Goal: Communication & Community: Participate in discussion

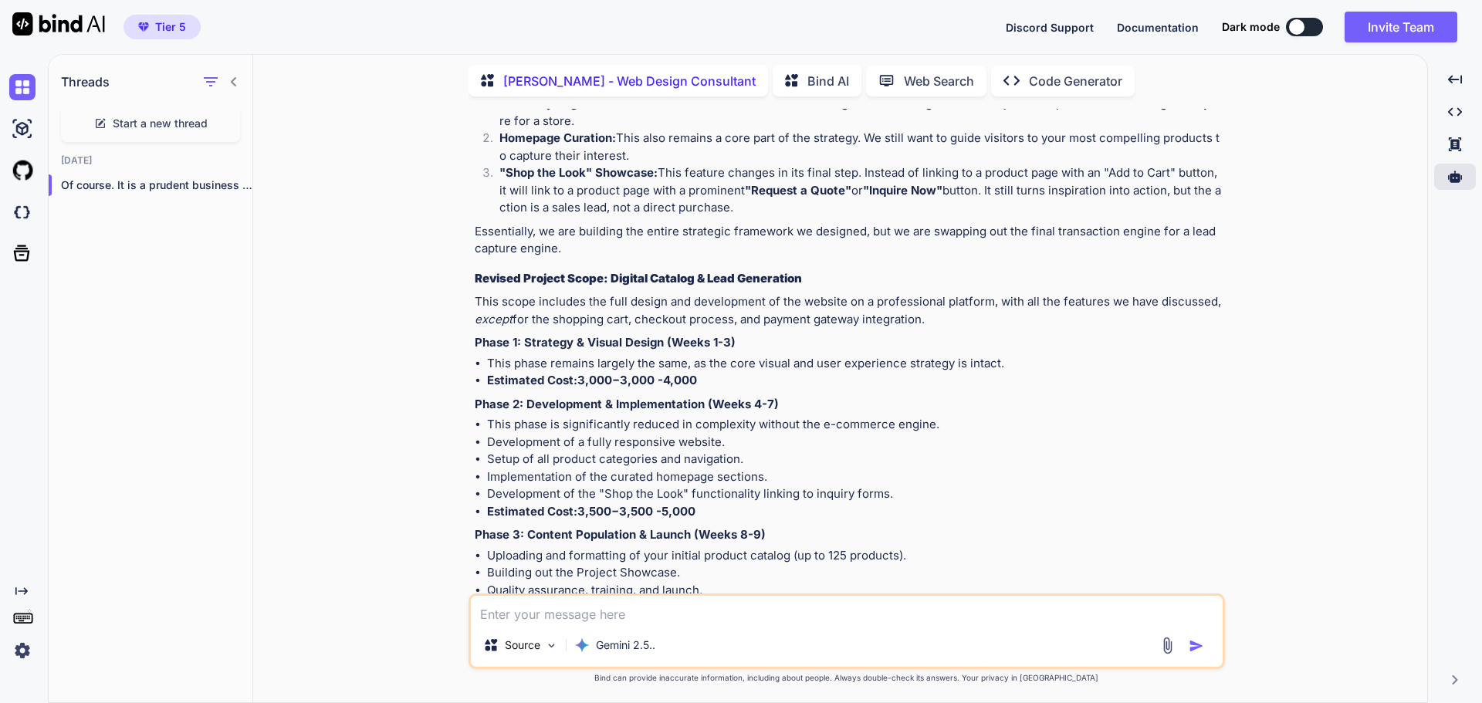
scroll to position [12863, 0]
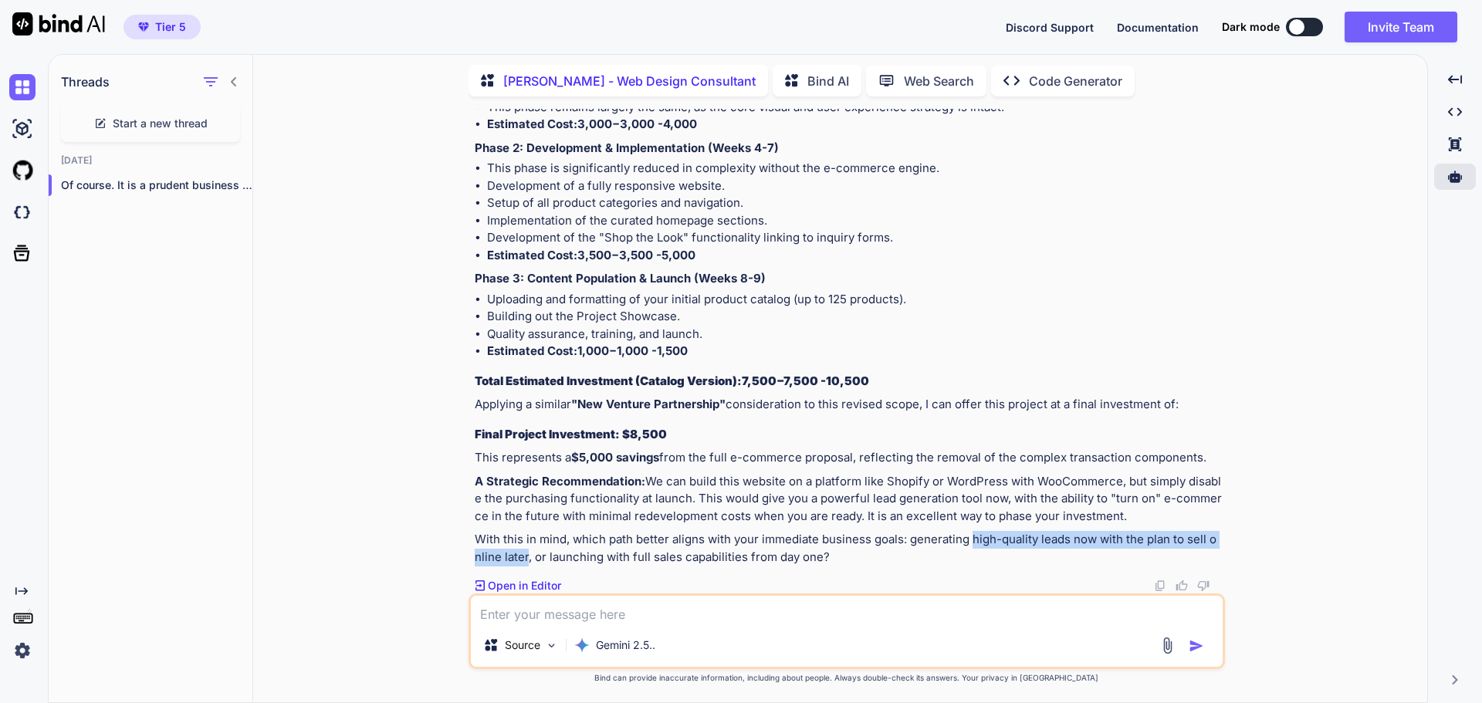
drag, startPoint x: 973, startPoint y: 538, endPoint x: 521, endPoint y: 551, distance: 451.8
click at [521, 551] on p "With this in mind, which path better aligns with your immediate business goals:…" at bounding box center [848, 548] width 747 height 35
copy p "high-quality leads now with the plan to sell online later"
paste textarea "high-quality leads now with the plan to sell online later"
type textarea "high-quality leads now with the plan to sell online later"
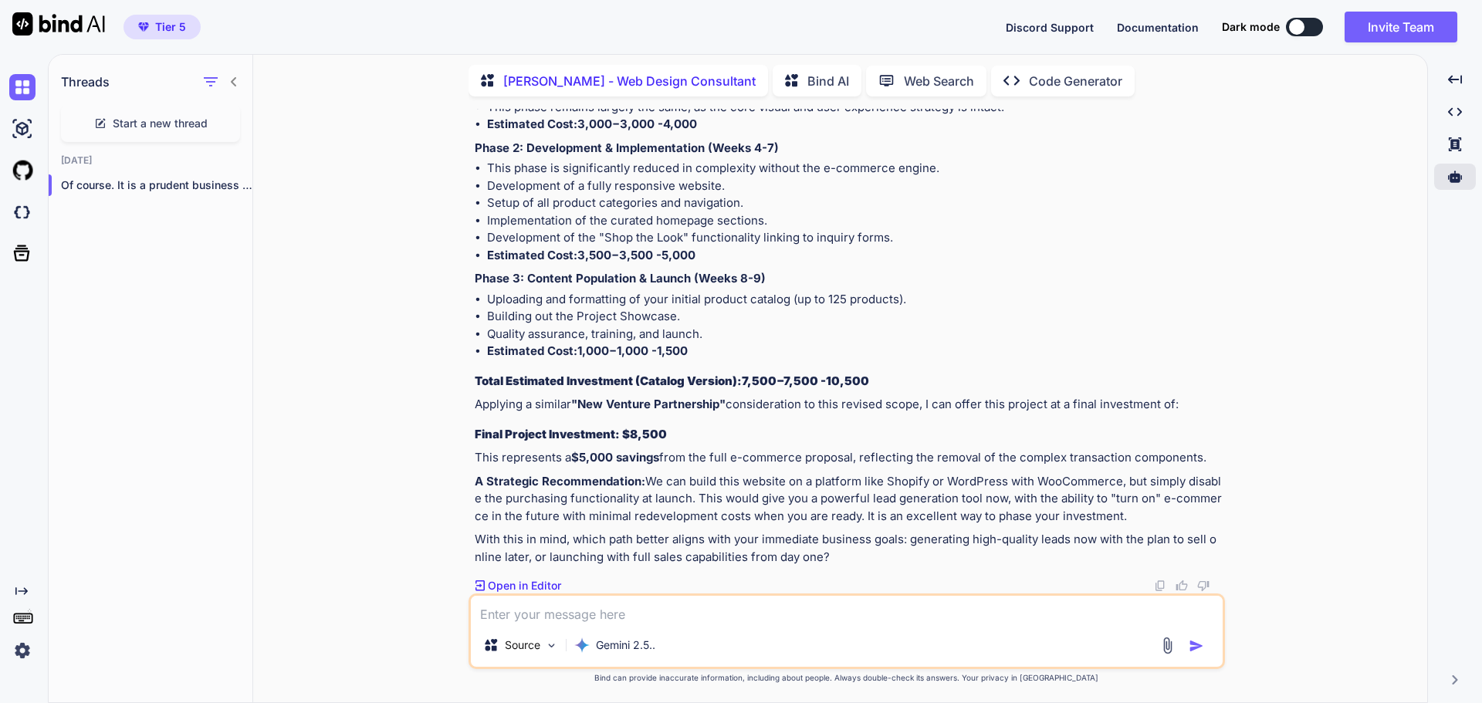
type textarea "x"
type textarea "high-quality leads now with the plan to sell online later"
click at [1194, 650] on img "button" at bounding box center [1196, 645] width 15 height 15
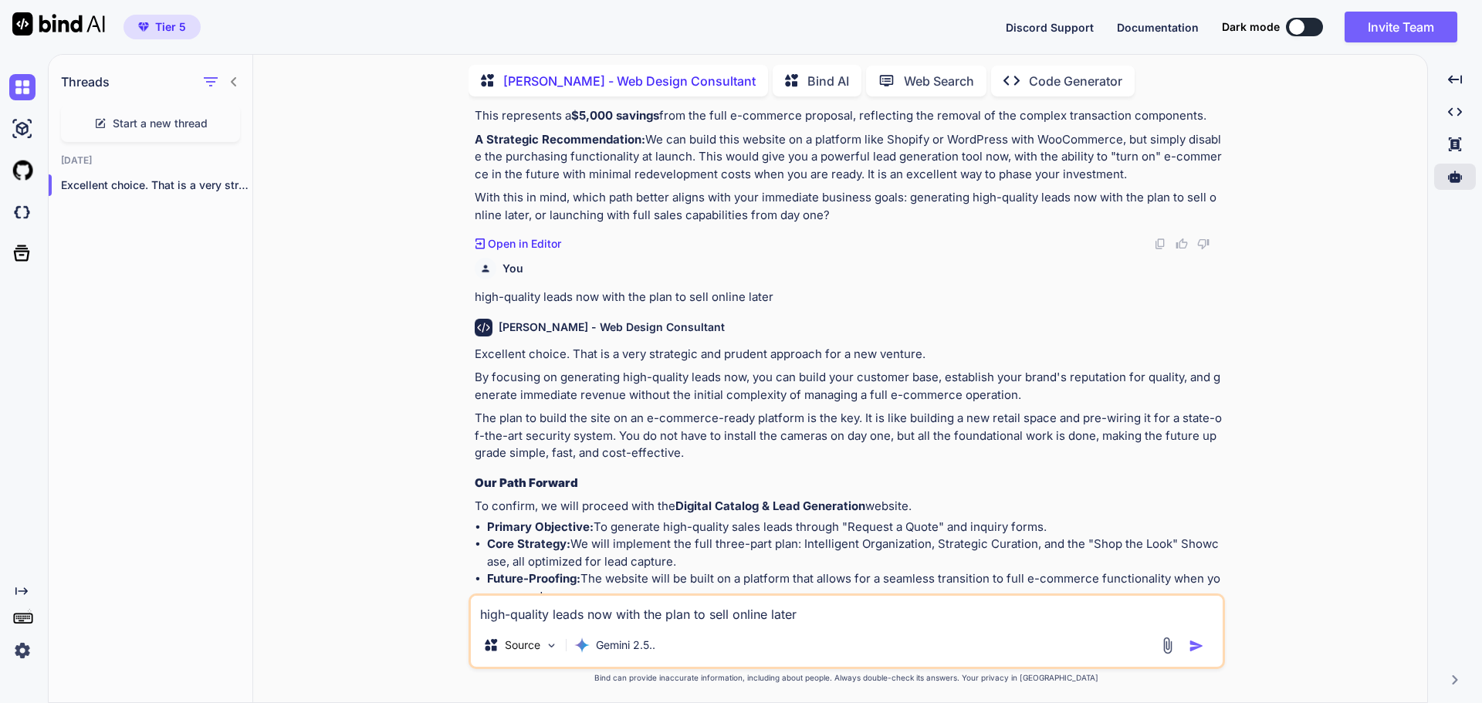
scroll to position [13229, 0]
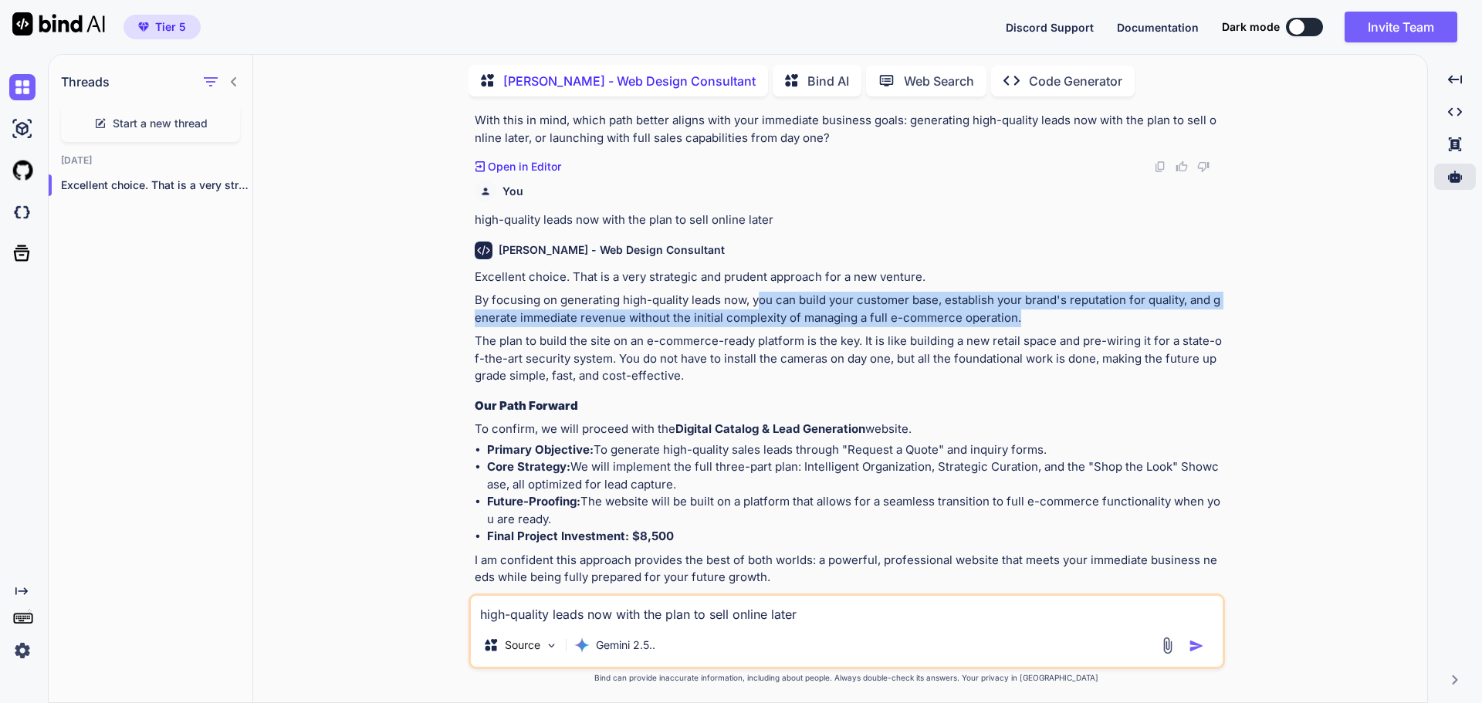
drag, startPoint x: 757, startPoint y: 351, endPoint x: 1182, endPoint y: 372, distance: 426.0
click at [1182, 327] on p "By focusing on generating high-quality leads now, you can build your customer b…" at bounding box center [848, 309] width 747 height 35
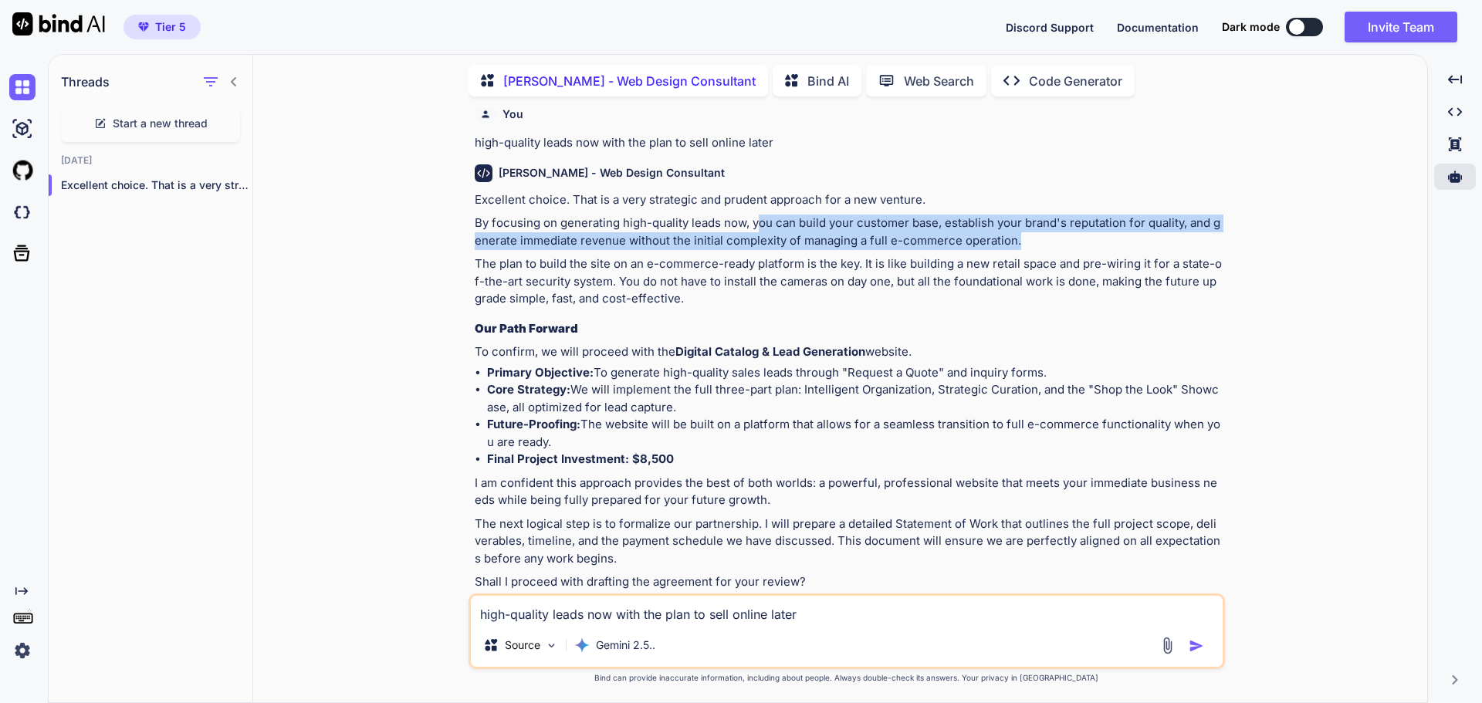
scroll to position [13384, 0]
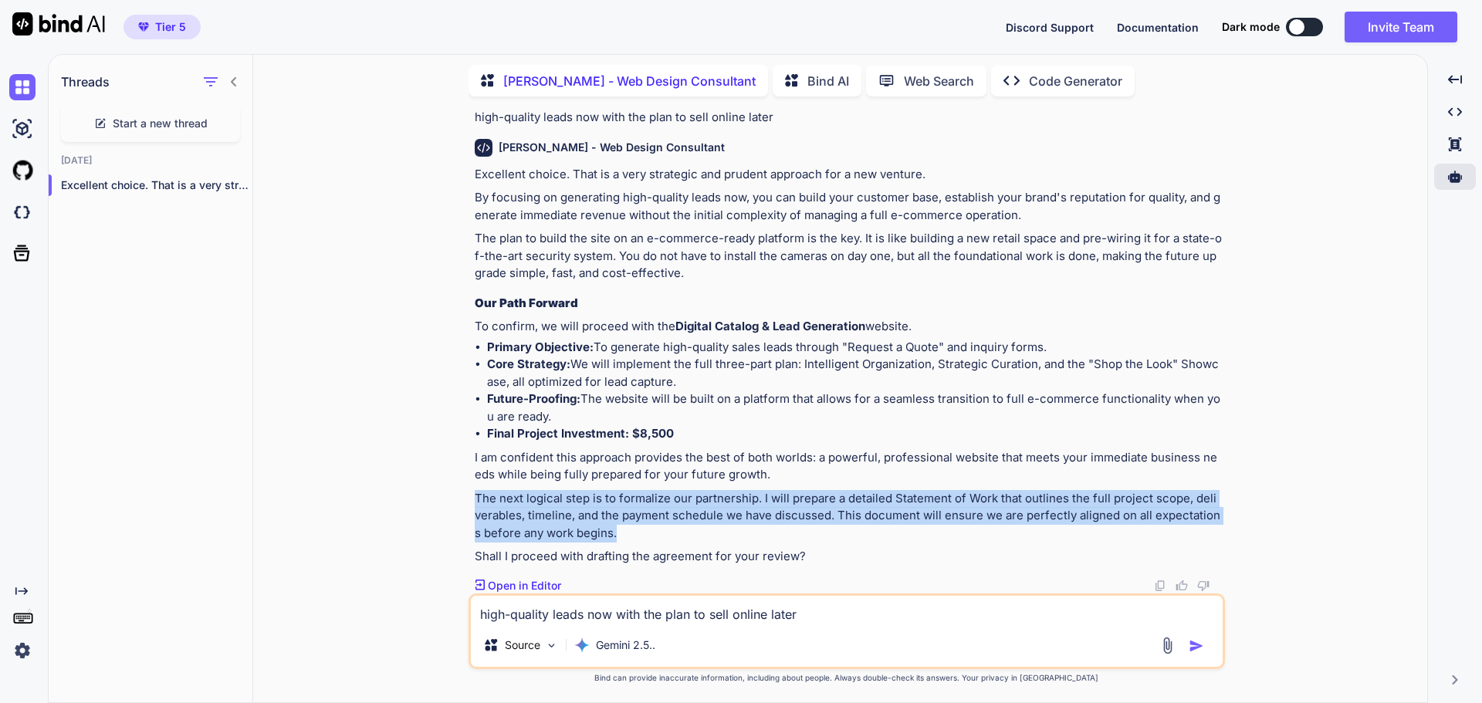
drag, startPoint x: 477, startPoint y: 503, endPoint x: 1136, endPoint y: 536, distance: 659.4
click at [1136, 536] on p "The next logical step is to formalize our partnership. I will prepare a detaile…" at bounding box center [848, 516] width 747 height 53
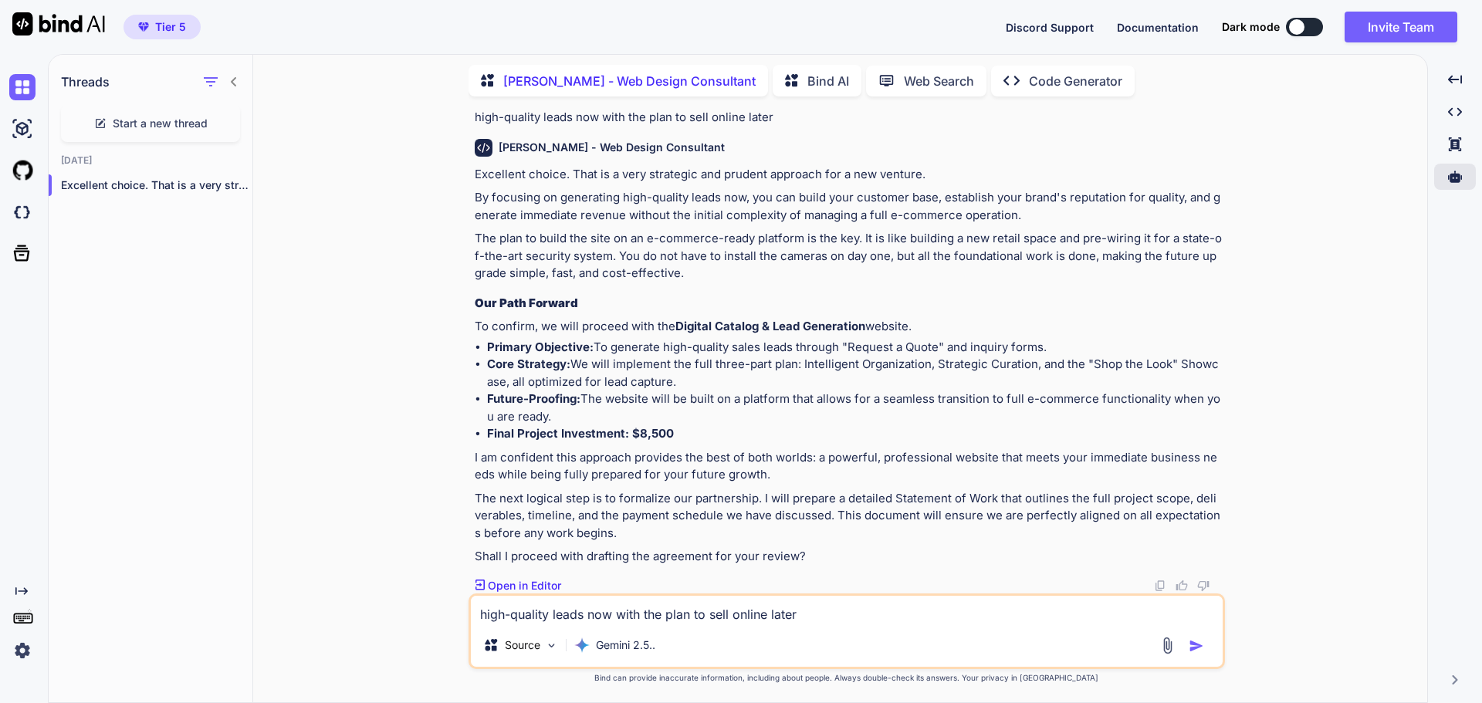
click at [559, 613] on textarea "high-quality leads now with the plan to sell online later" at bounding box center [847, 610] width 752 height 28
type textarea "yes"
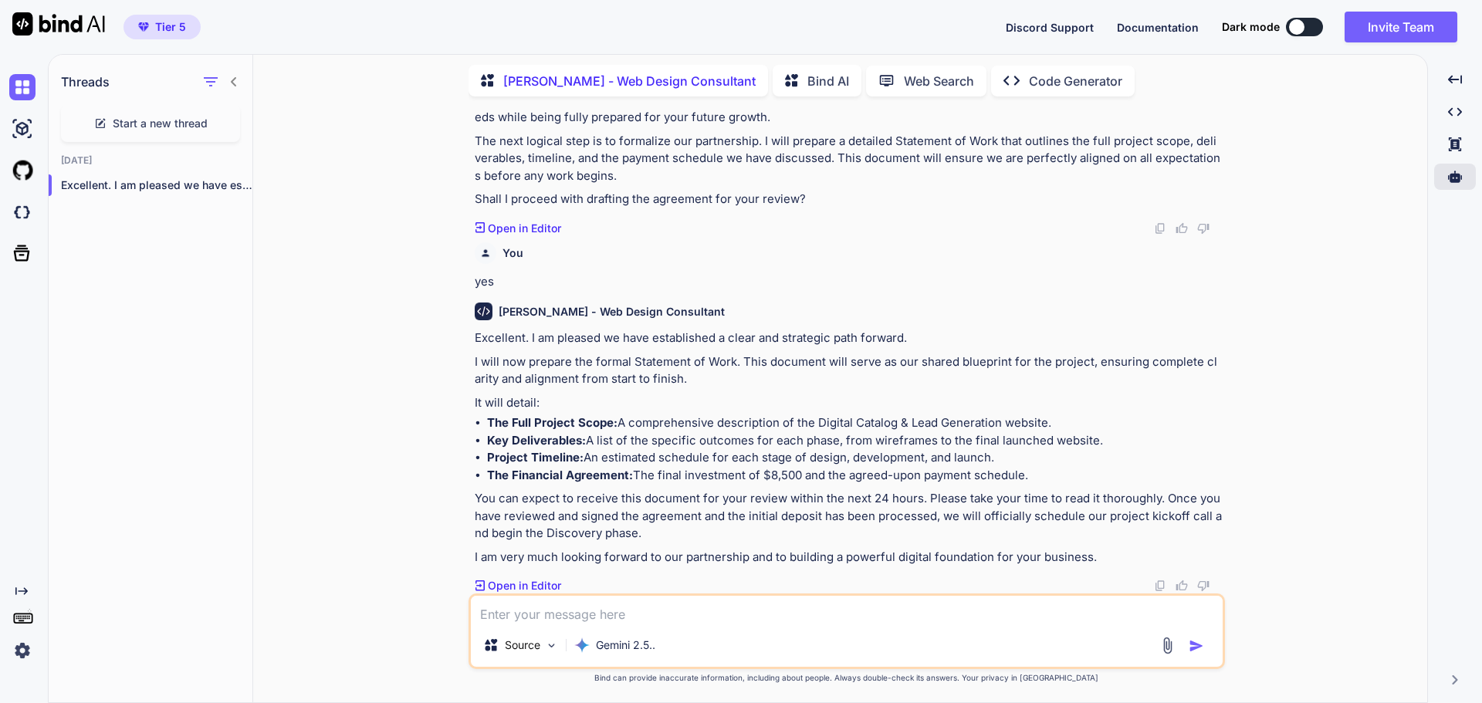
scroll to position [13742, 0]
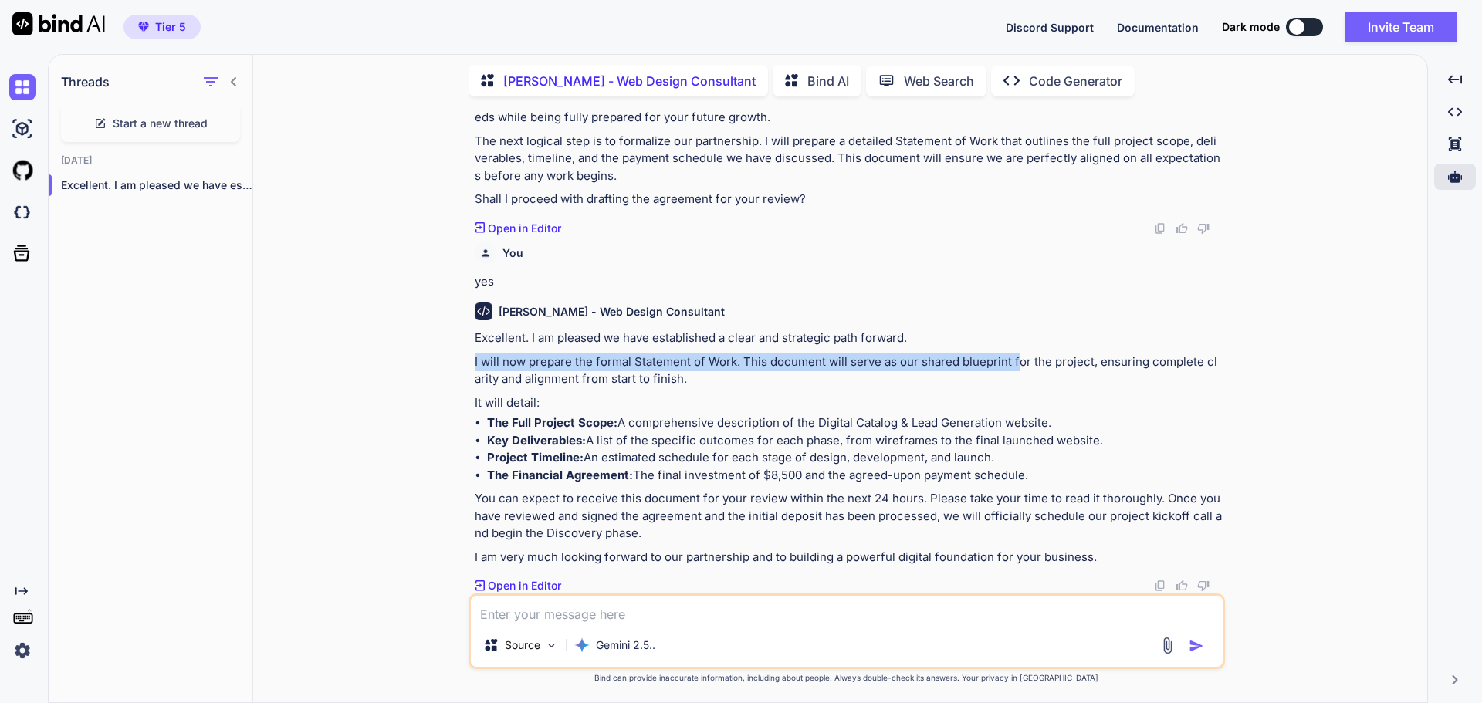
drag, startPoint x: 475, startPoint y: 361, endPoint x: 1015, endPoint y: 365, distance: 540.5
click at [1015, 365] on p "I will now prepare the formal Statement of Work. This document will serve as ou…" at bounding box center [848, 371] width 747 height 35
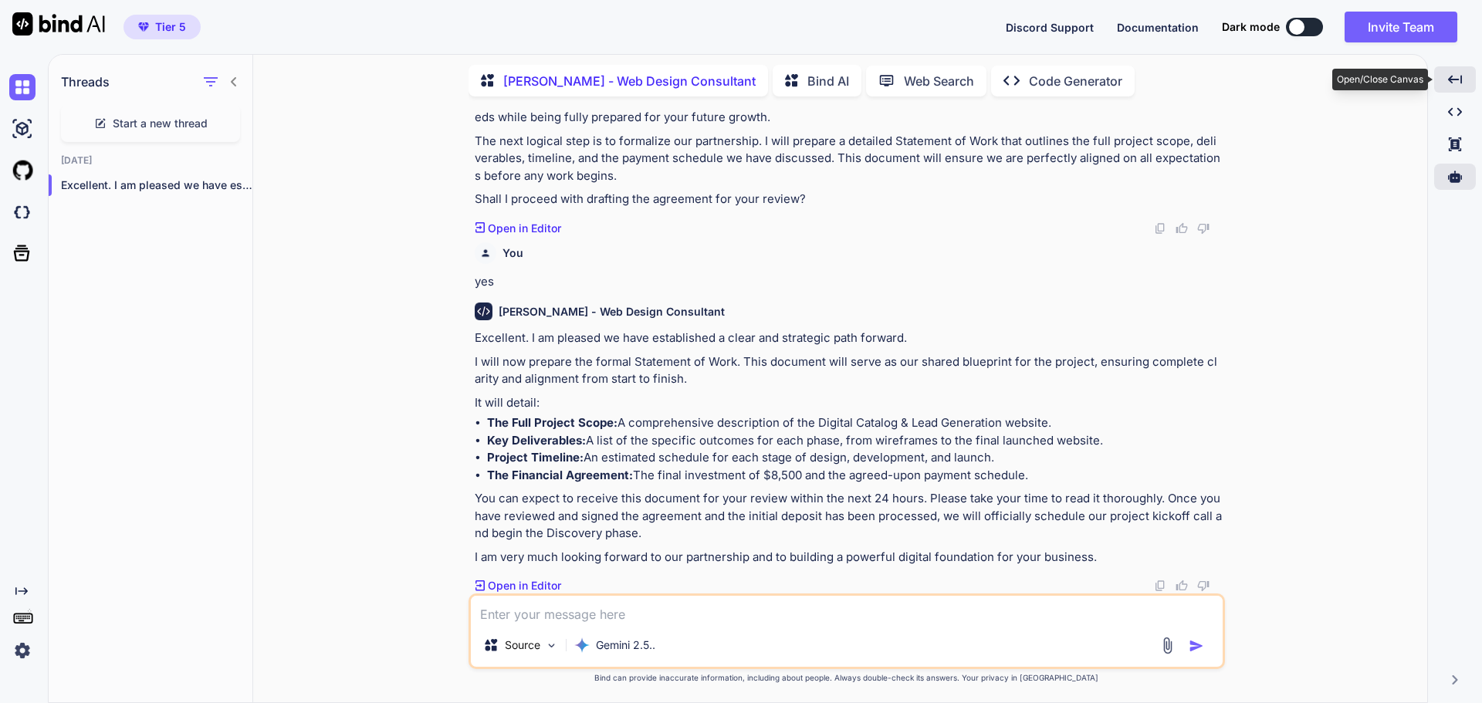
click at [1449, 82] on icon "Created with Pixso." at bounding box center [1455, 80] width 14 height 14
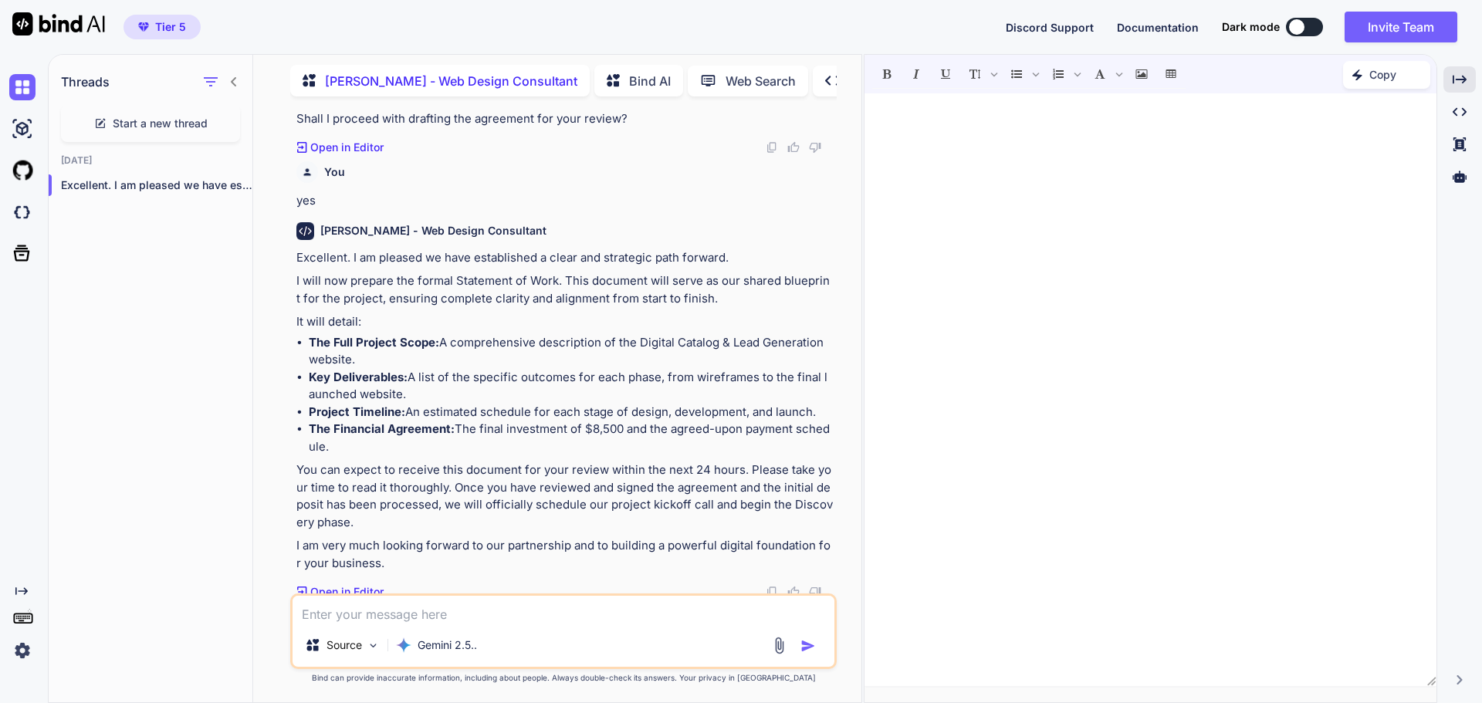
scroll to position [15722, 0]
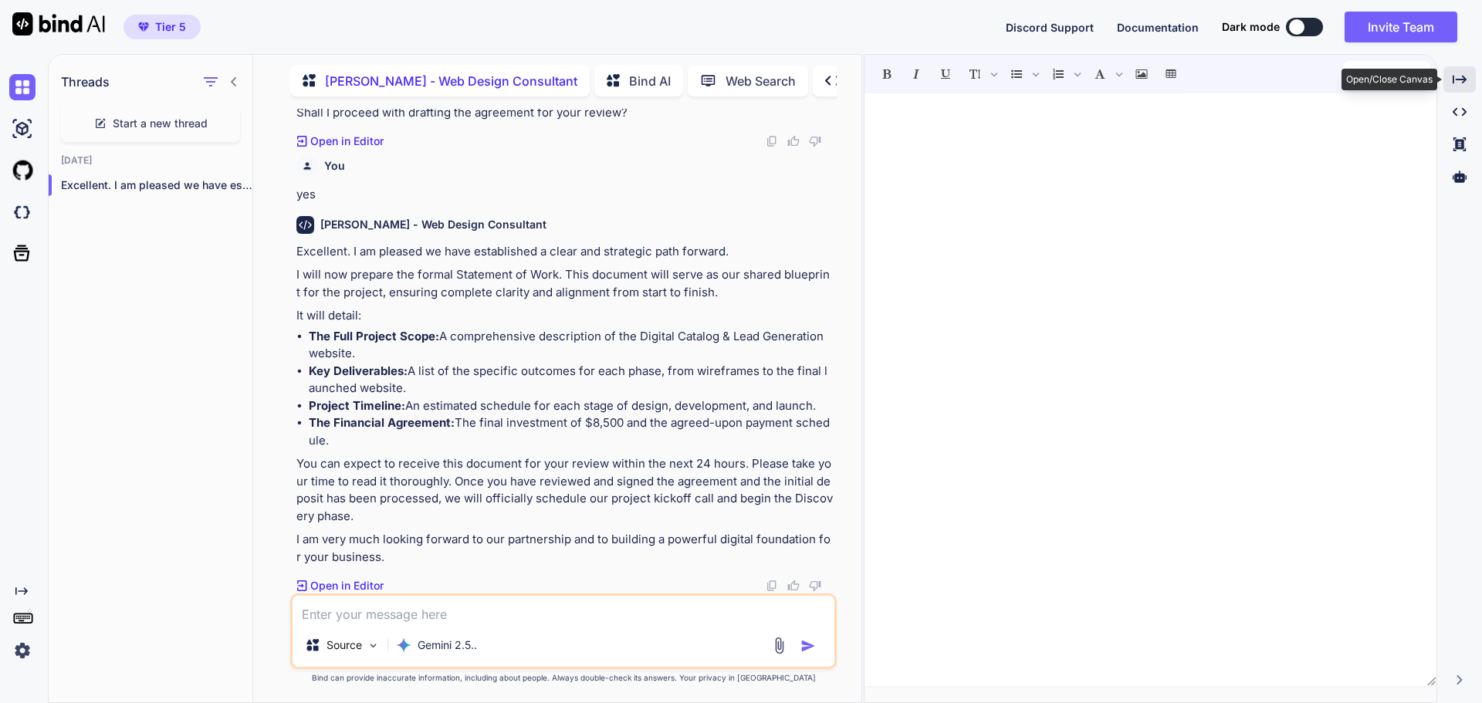
click at [1450, 78] on div "Created with Pixso." at bounding box center [1460, 79] width 32 height 26
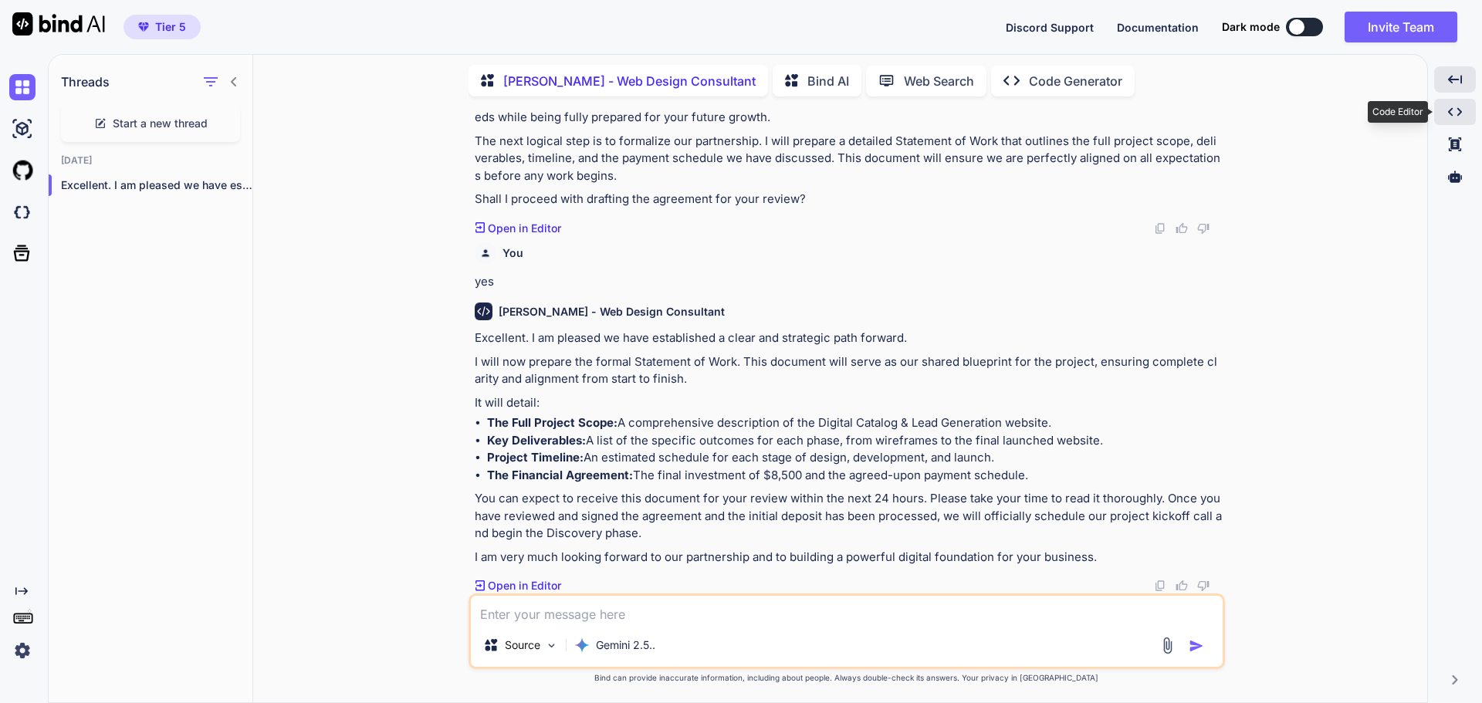
click at [1454, 110] on icon "Created with Pixso." at bounding box center [1455, 112] width 14 height 14
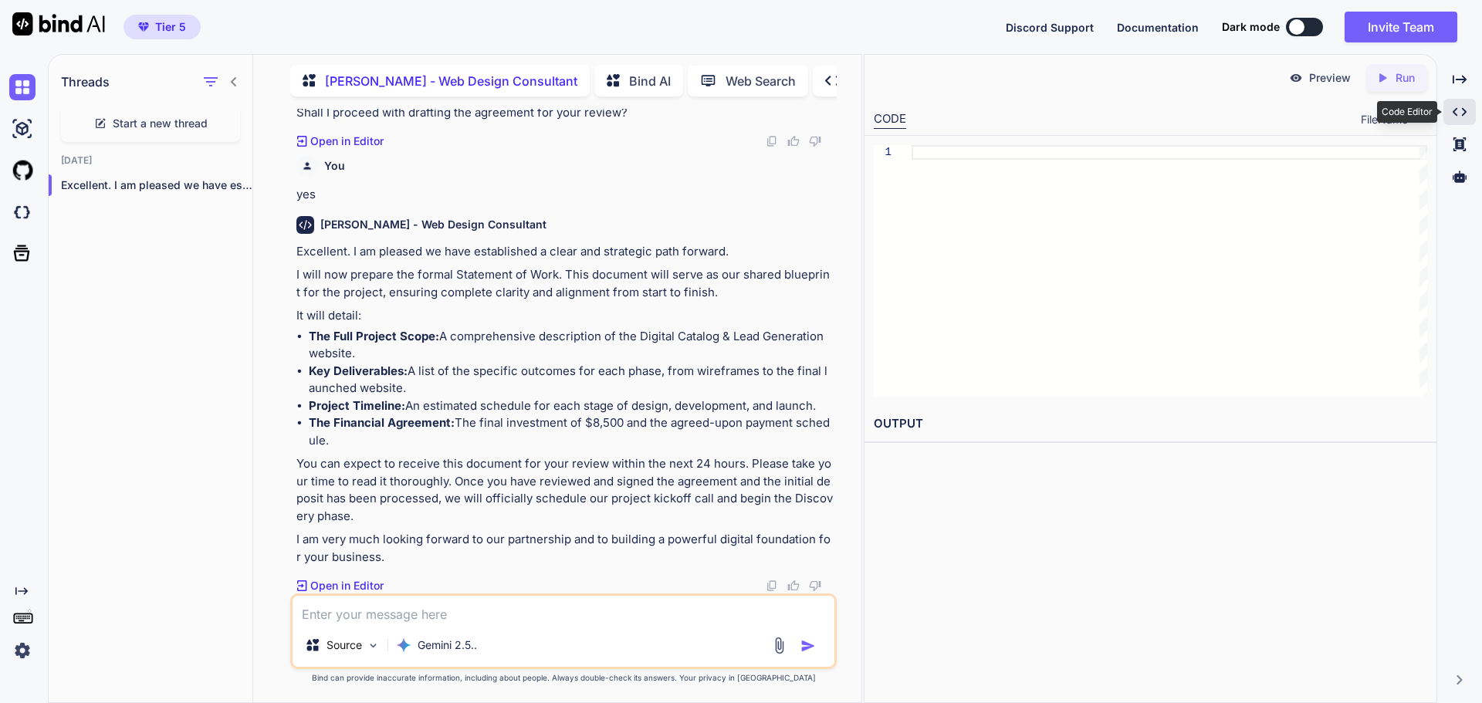
click at [1471, 113] on div "Created with Pixso." at bounding box center [1460, 112] width 32 height 26
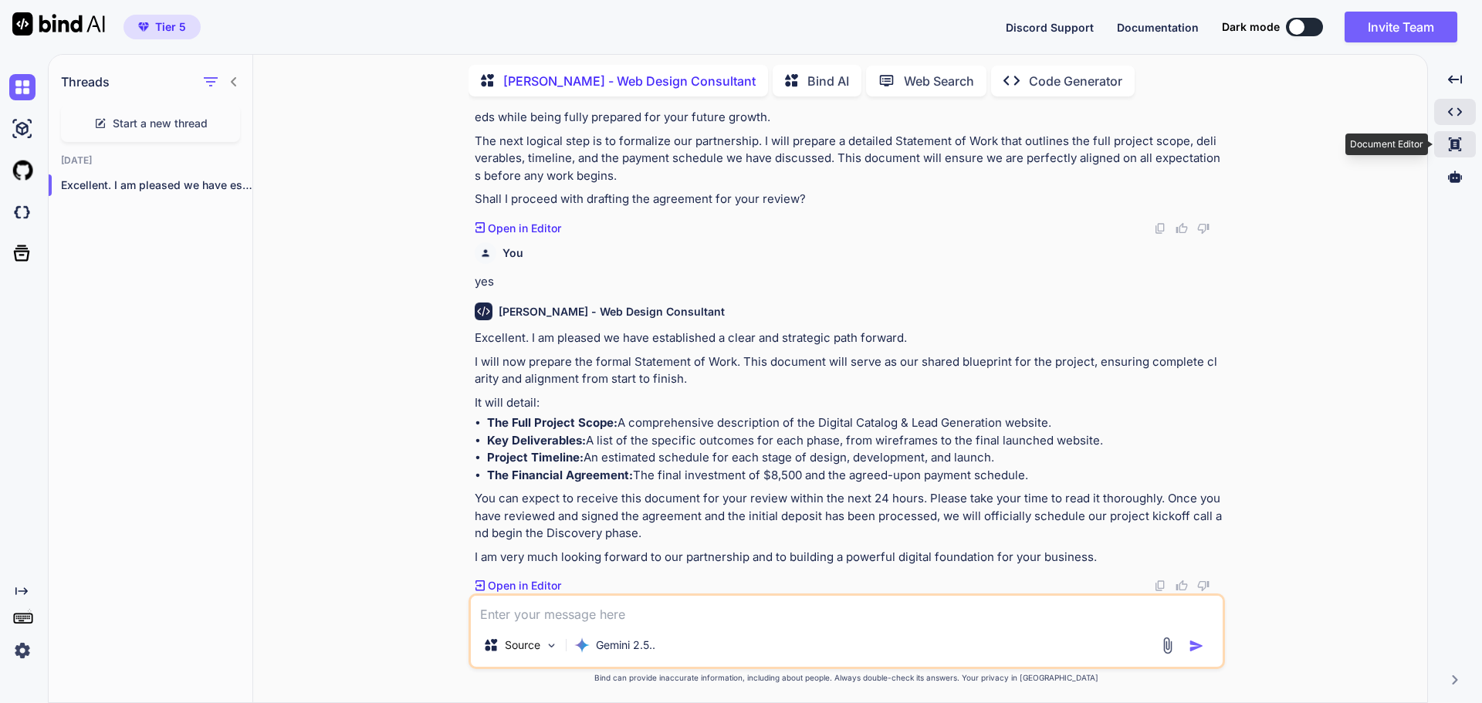
click at [1461, 141] on icon "Created with Pixso." at bounding box center [1455, 144] width 14 height 14
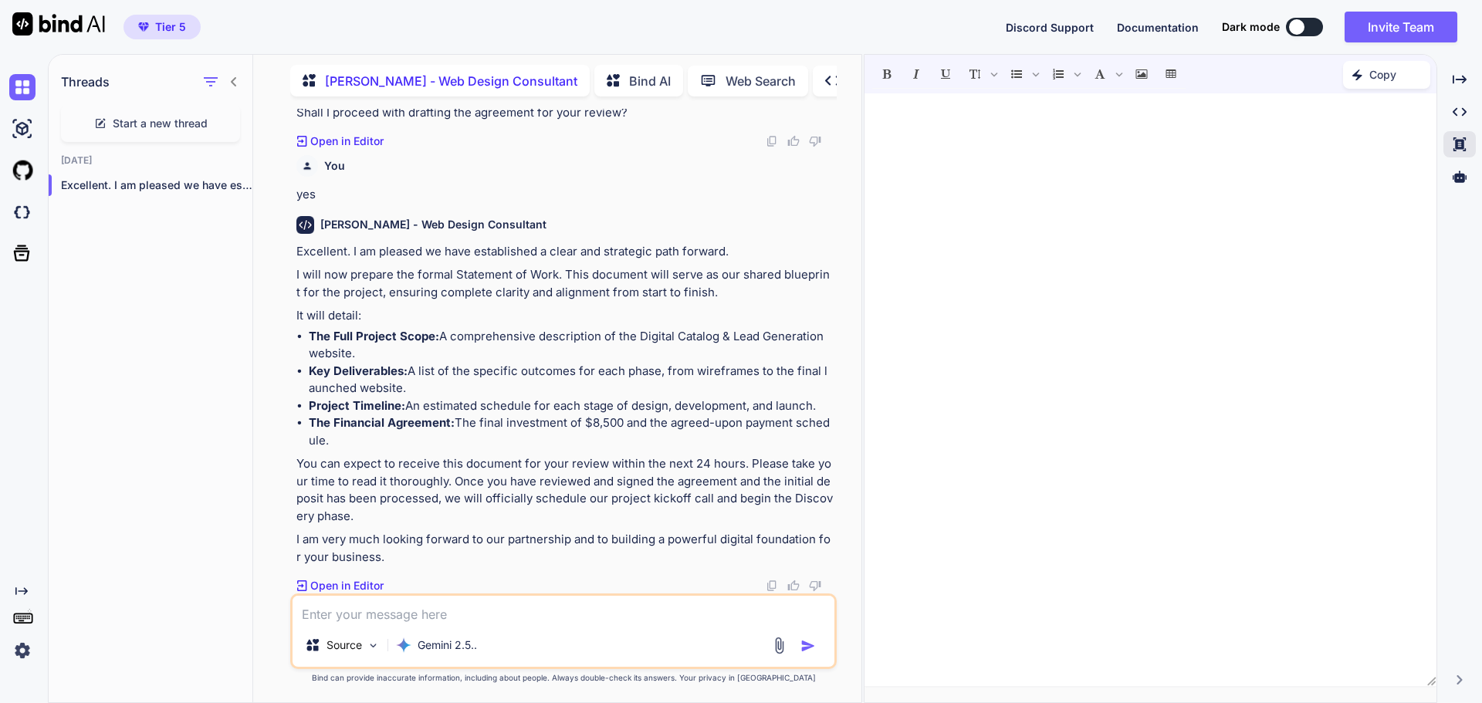
click at [361, 584] on p "Open in Editor" at bounding box center [346, 585] width 73 height 15
